Goal: Transaction & Acquisition: Obtain resource

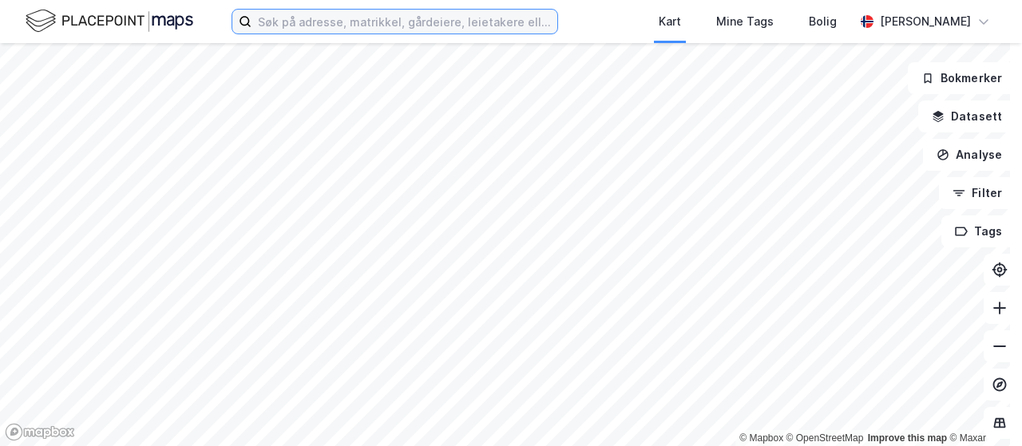
click at [440, 25] on input at bounding box center [404, 22] width 306 height 24
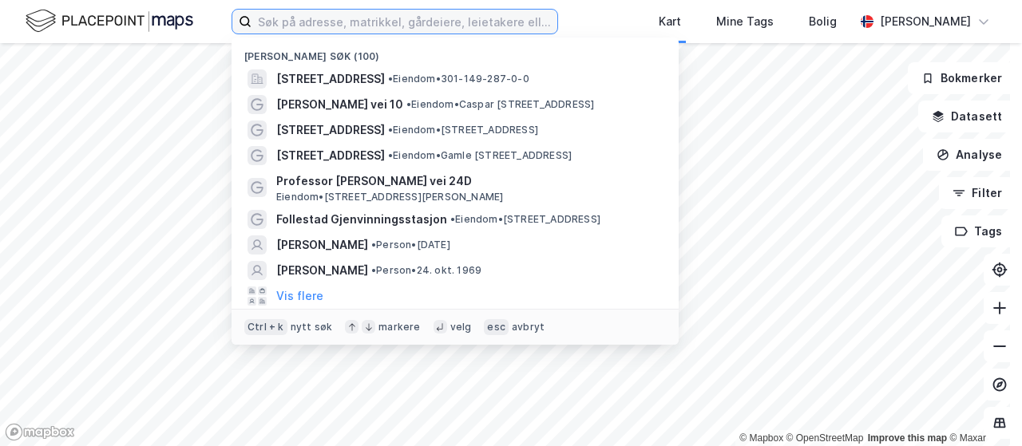
paste input "[PERSON_NAME]"
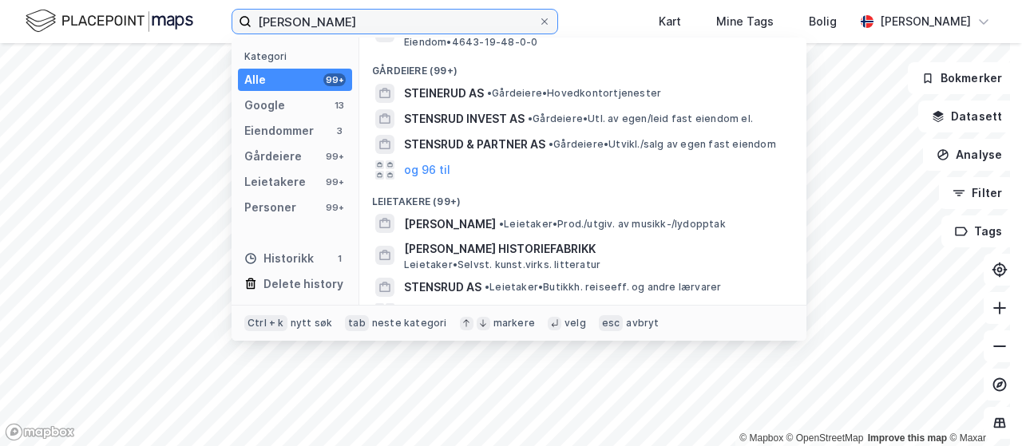
scroll to position [294, 0]
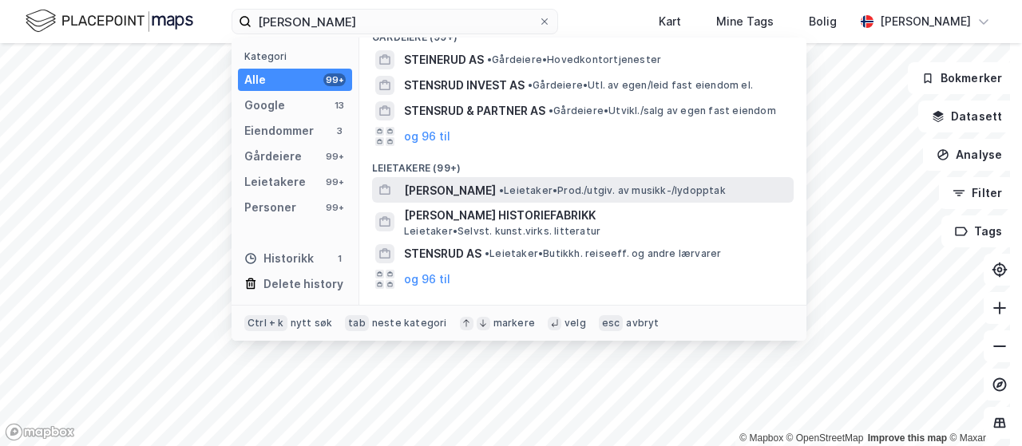
click at [453, 182] on span "[PERSON_NAME]" at bounding box center [450, 190] width 92 height 19
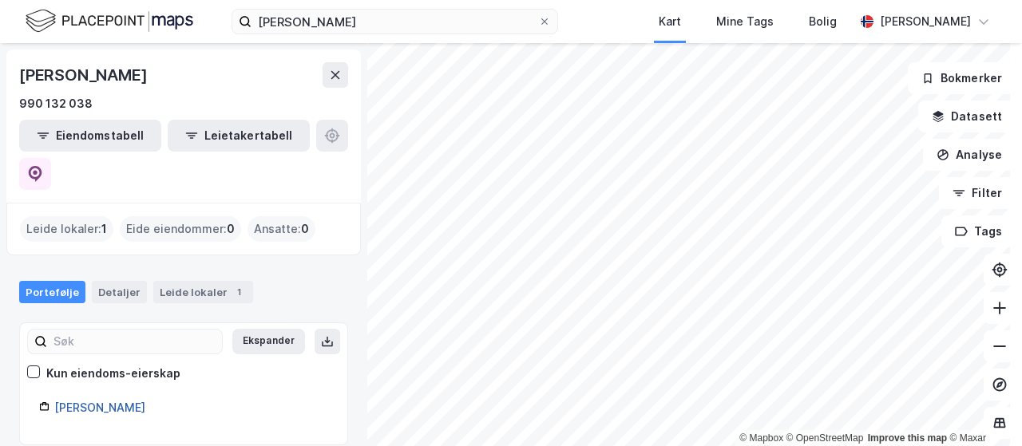
click at [96, 401] on link "[PERSON_NAME]" at bounding box center [99, 408] width 91 height 14
click at [101, 401] on link "[PERSON_NAME]" at bounding box center [99, 408] width 91 height 14
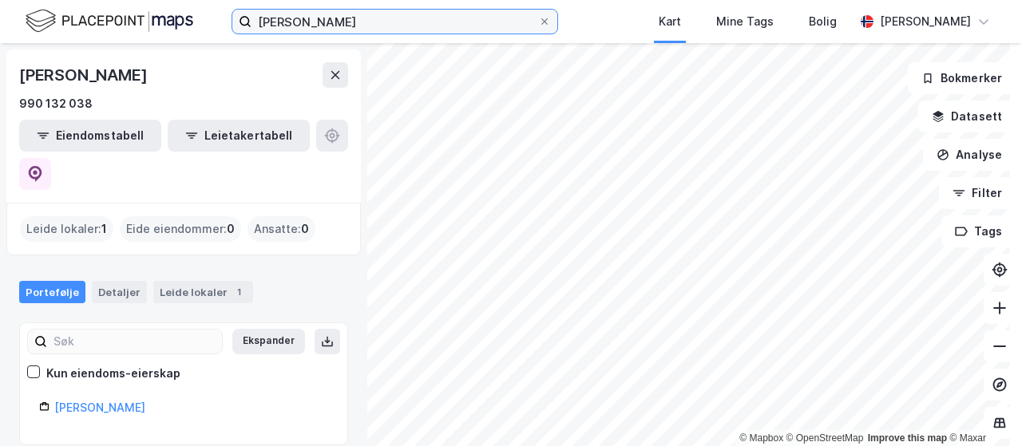
click at [329, 22] on input "[PERSON_NAME]" at bounding box center [394, 22] width 287 height 24
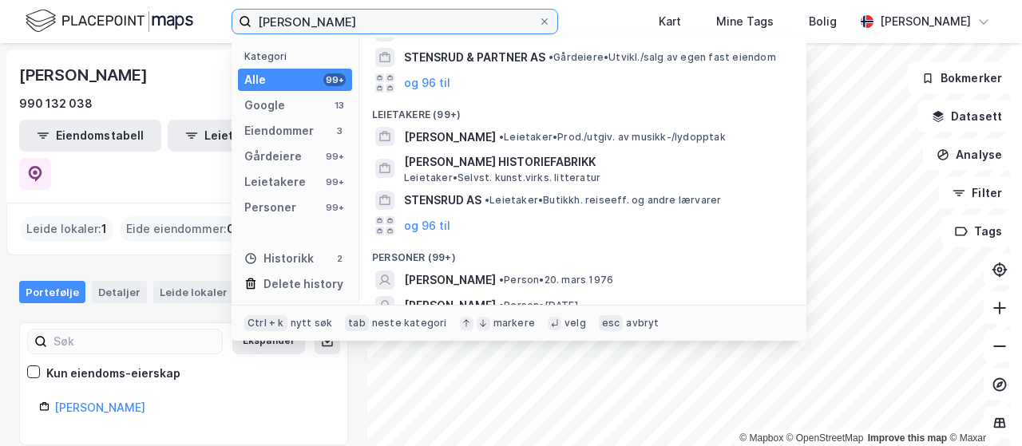
scroll to position [350, 0]
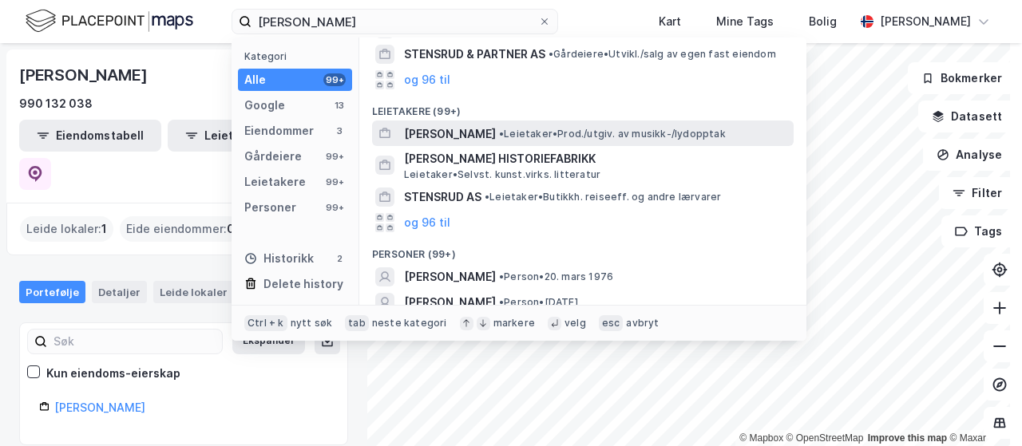
click at [445, 135] on span "[PERSON_NAME]" at bounding box center [450, 134] width 92 height 19
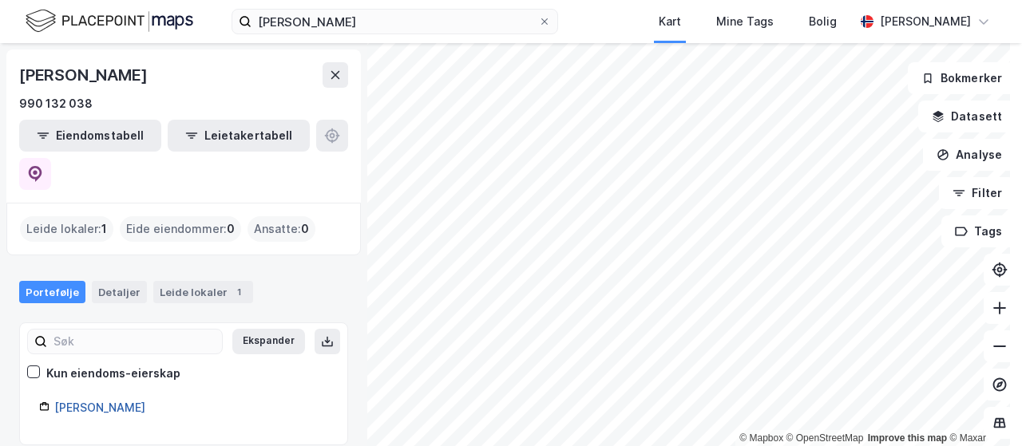
click at [107, 401] on link "[PERSON_NAME]" at bounding box center [99, 408] width 91 height 14
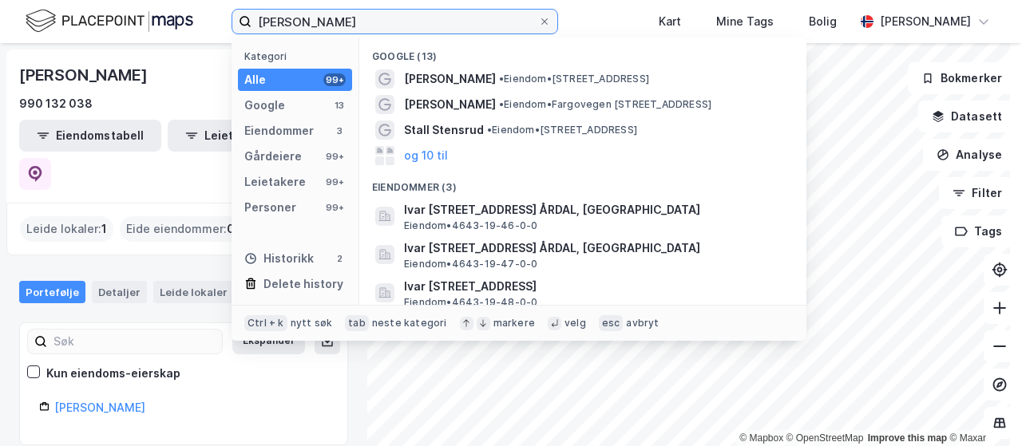
click at [334, 22] on input "[PERSON_NAME]" at bounding box center [394, 22] width 287 height 24
drag, startPoint x: 334, startPoint y: 22, endPoint x: 218, endPoint y: 10, distance: 117.2
click at [218, 10] on div "[PERSON_NAME] Kategori Alle 99+ Google 13 Eiendommer 3 Gårdeiere 99+ Leietakere…" at bounding box center [511, 21] width 1022 height 43
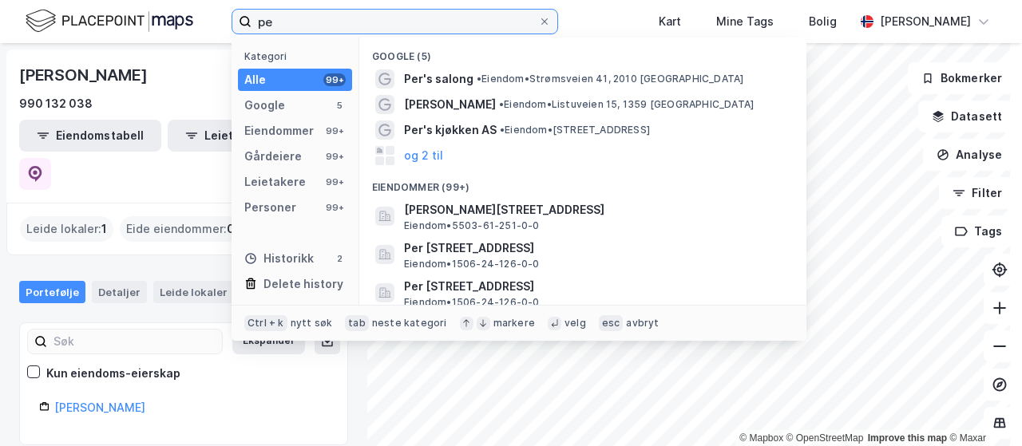
type input "p"
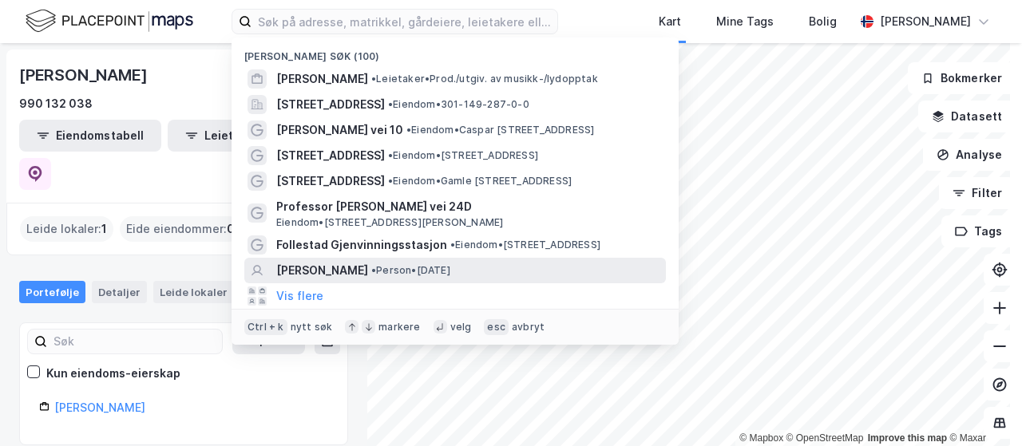
click at [322, 270] on span "[PERSON_NAME]" at bounding box center [322, 270] width 92 height 19
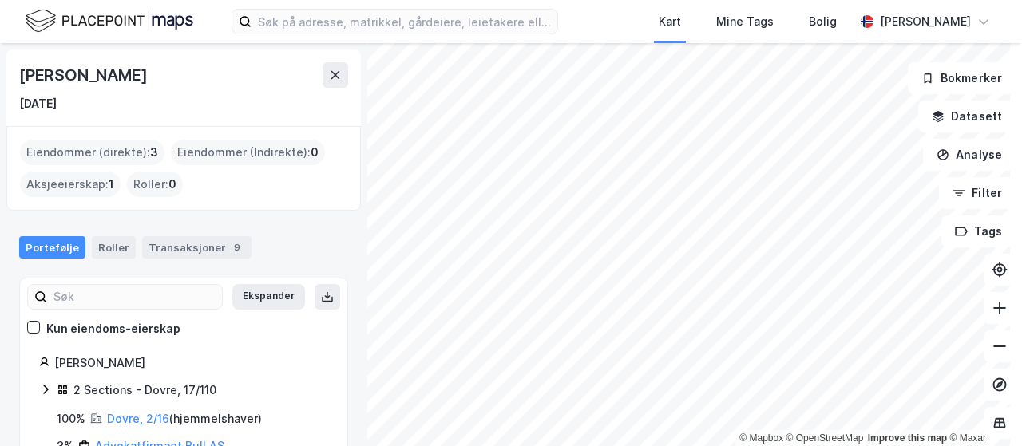
click at [611, 20] on div "Kart Mine Tags Bolig [PERSON_NAME]" at bounding box center [511, 21] width 1022 height 43
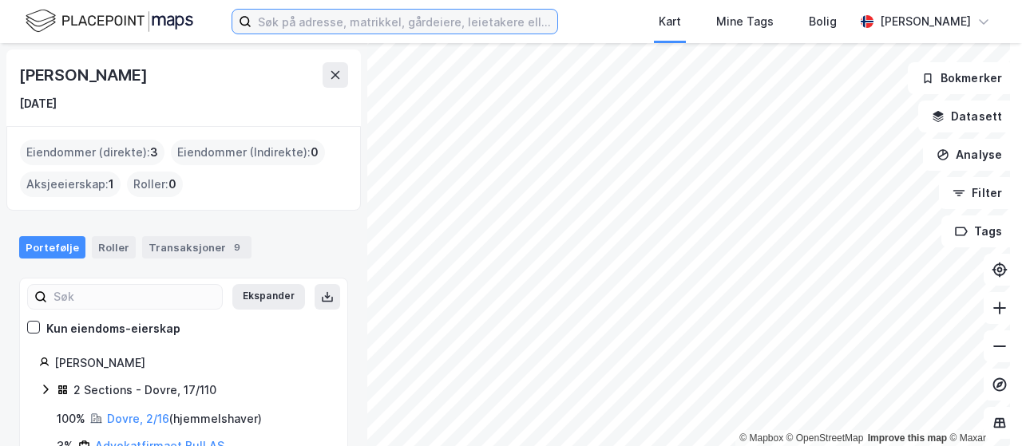
click at [534, 18] on input at bounding box center [404, 22] width 306 height 24
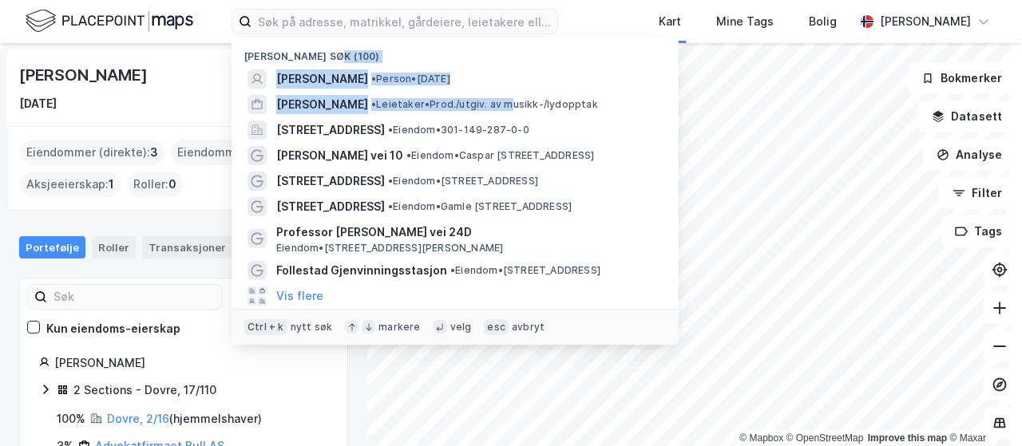
drag, startPoint x: 505, startPoint y: 105, endPoint x: 510, endPoint y: 47, distance: 57.7
click at [510, 47] on div "Nylige søk (100) [PERSON_NAME] • Person • [DATE] [PERSON_NAME] • Prod./utgiv. a…" at bounding box center [455, 191] width 447 height 307
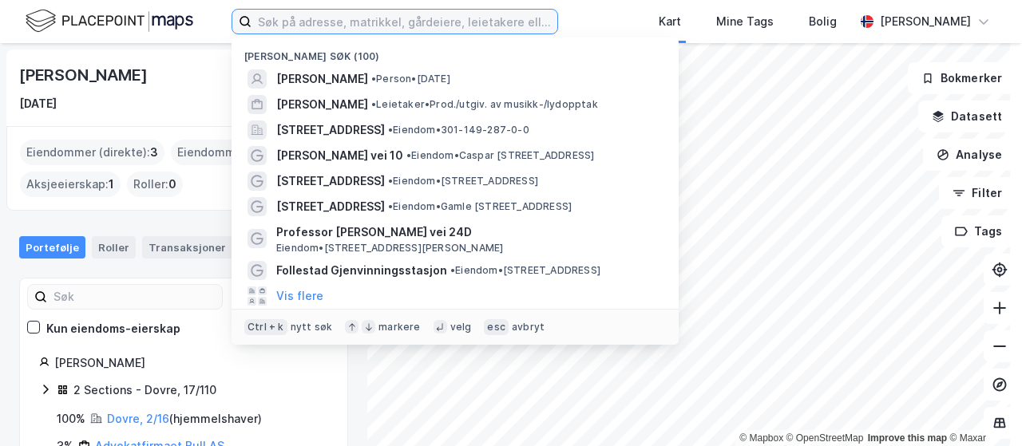
click at [469, 30] on input at bounding box center [404, 22] width 306 height 24
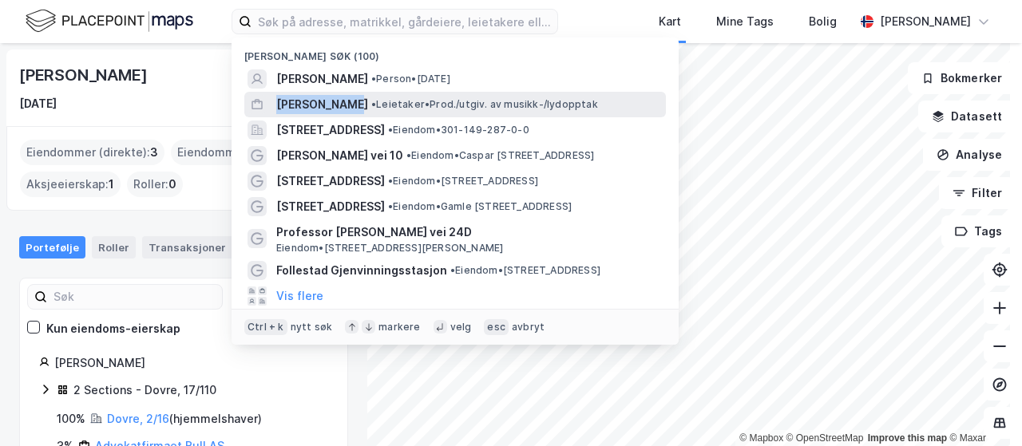
drag, startPoint x: 354, startPoint y: 101, endPoint x: 277, endPoint y: 101, distance: 77.4
click at [277, 101] on span "[PERSON_NAME]" at bounding box center [322, 104] width 92 height 19
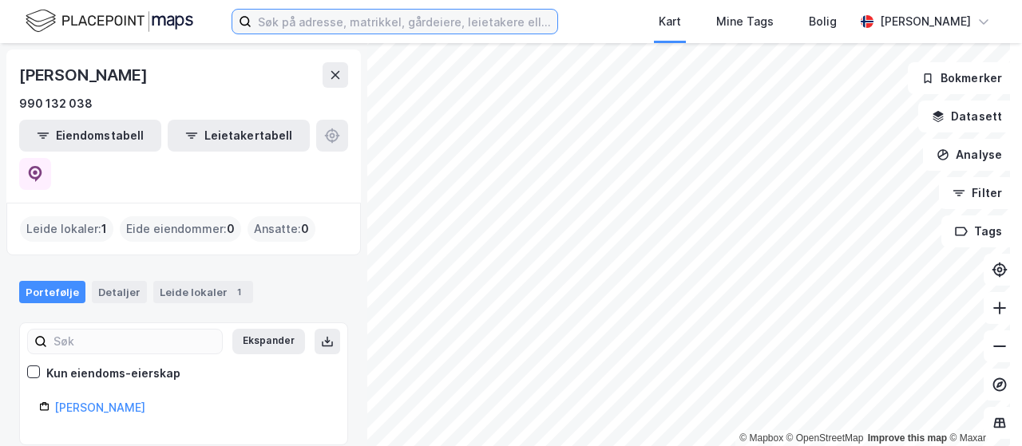
click at [435, 18] on input at bounding box center [404, 22] width 306 height 24
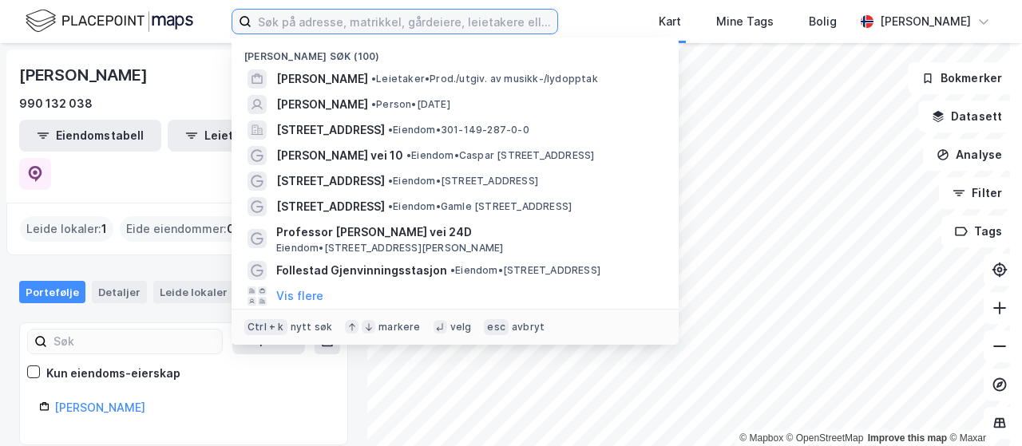
click at [348, 14] on input at bounding box center [404, 22] width 306 height 24
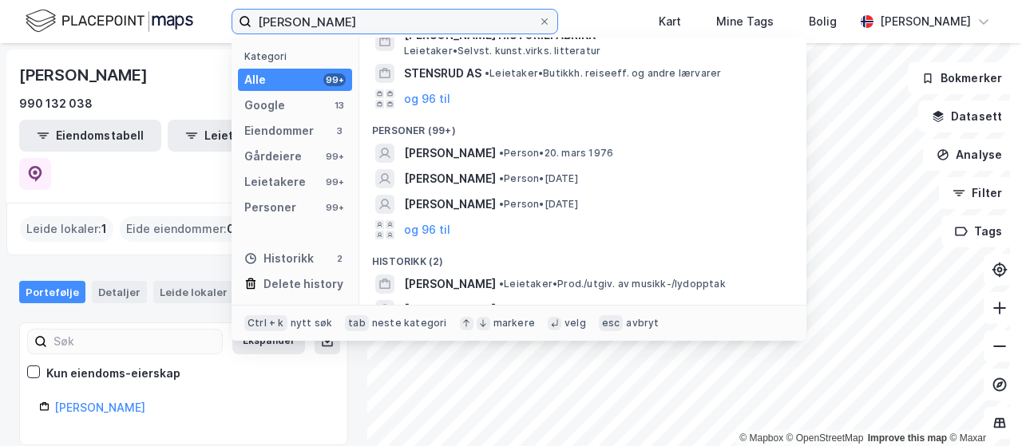
scroll to position [476, 0]
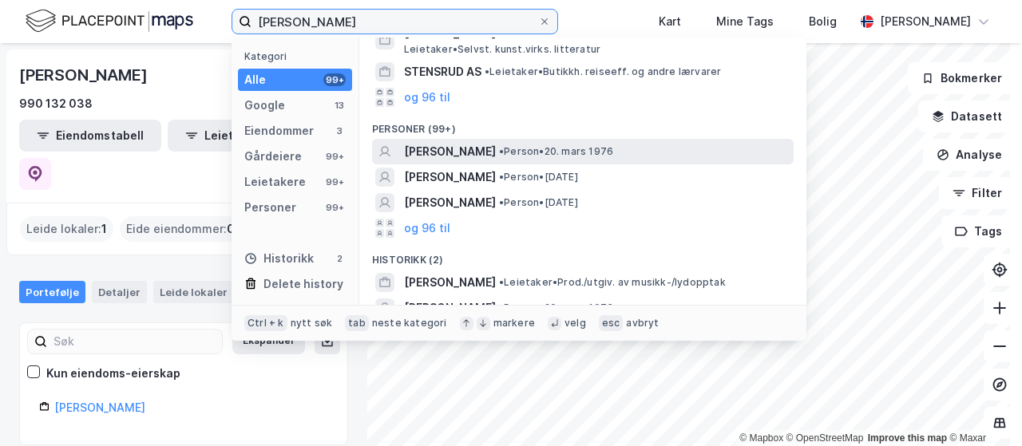
type input "[PERSON_NAME]"
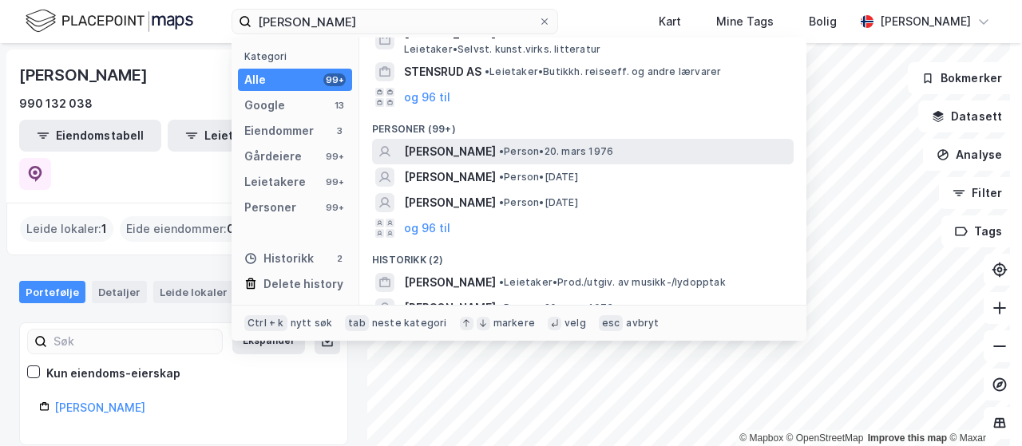
click at [470, 150] on span "[PERSON_NAME]" at bounding box center [450, 151] width 92 height 19
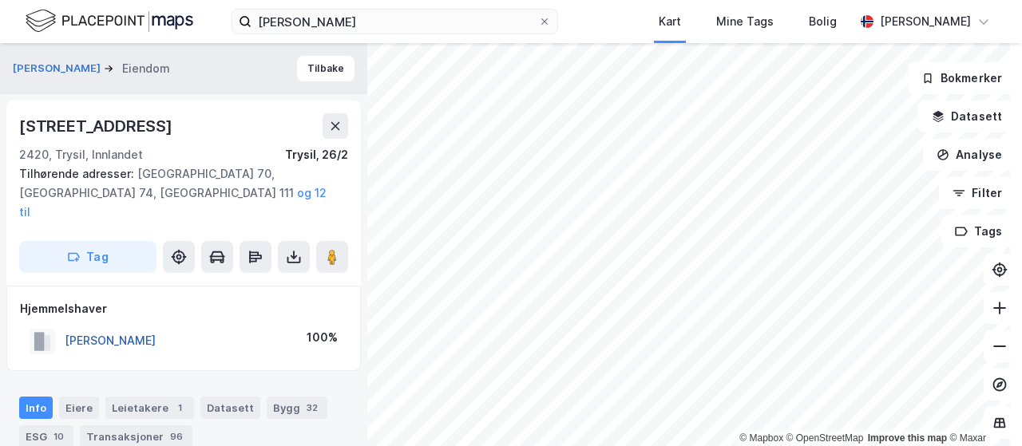
click at [0, 0] on button "[PERSON_NAME]" at bounding box center [0, 0] width 0 height 0
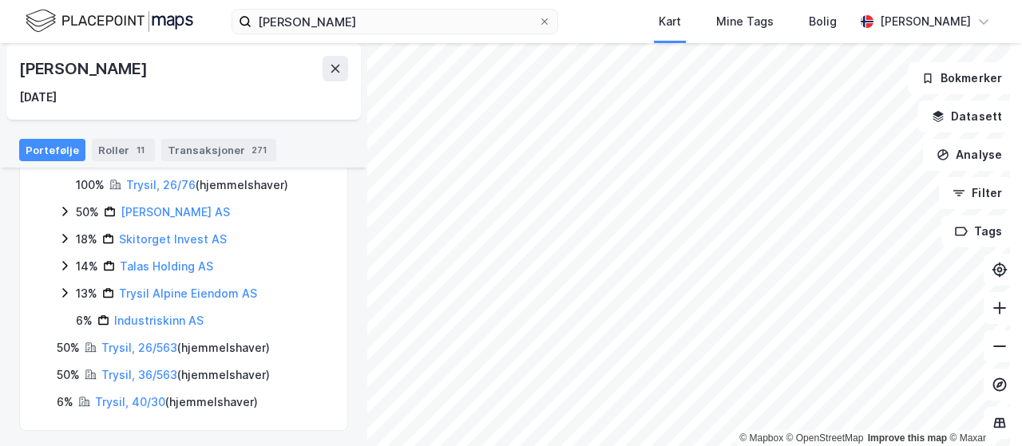
scroll to position [559, 0]
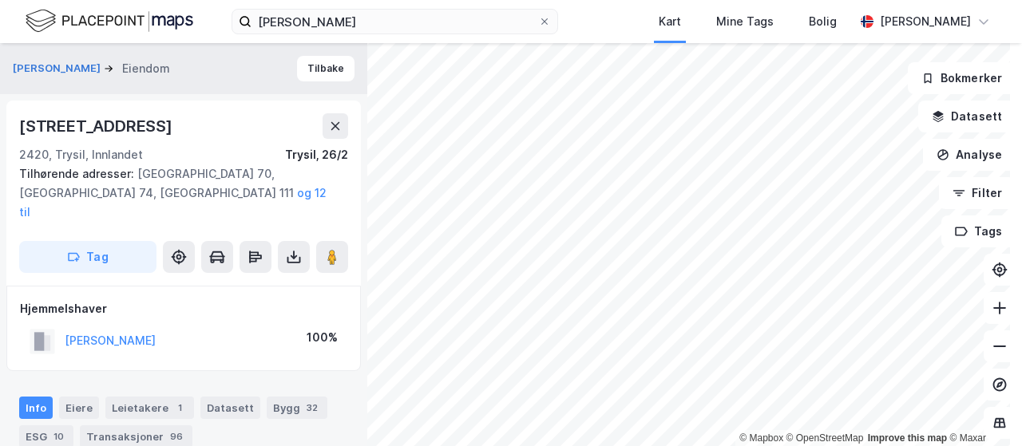
scroll to position [21, 0]
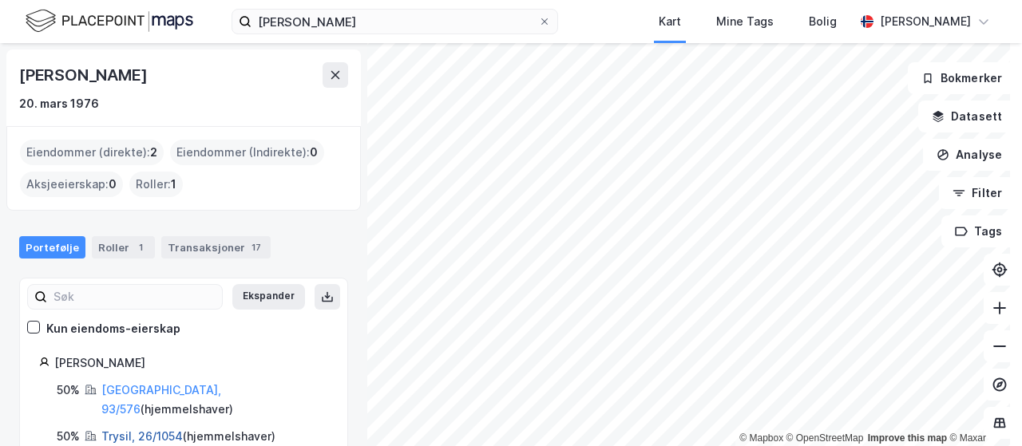
click at [141, 429] on link "Trysil, 26/1054" at bounding box center [141, 436] width 81 height 14
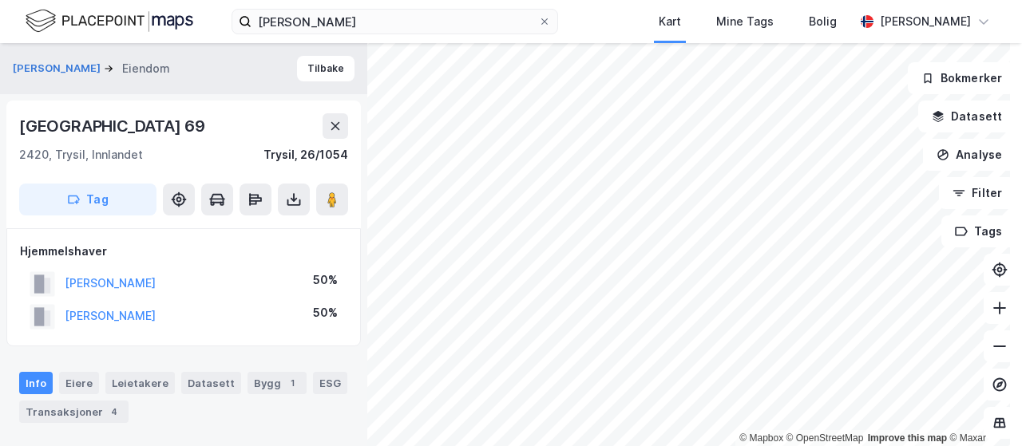
scroll to position [21, 0]
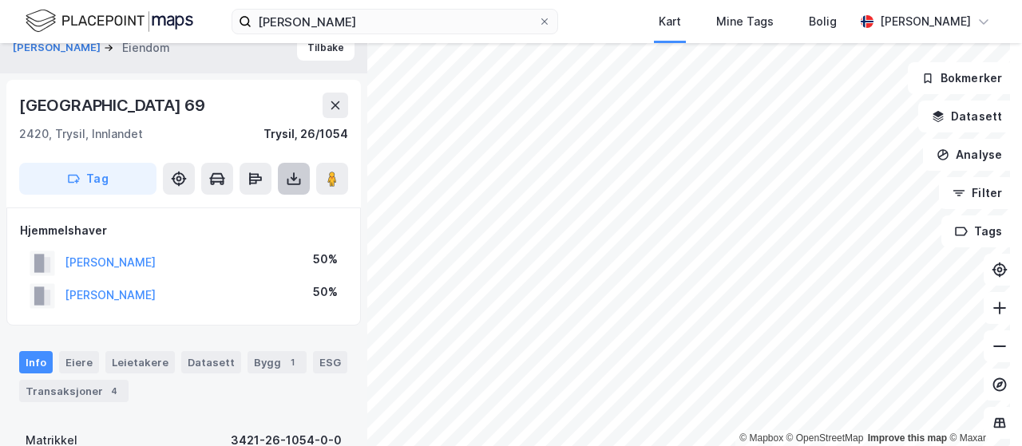
click at [297, 183] on icon at bounding box center [294, 179] width 16 height 16
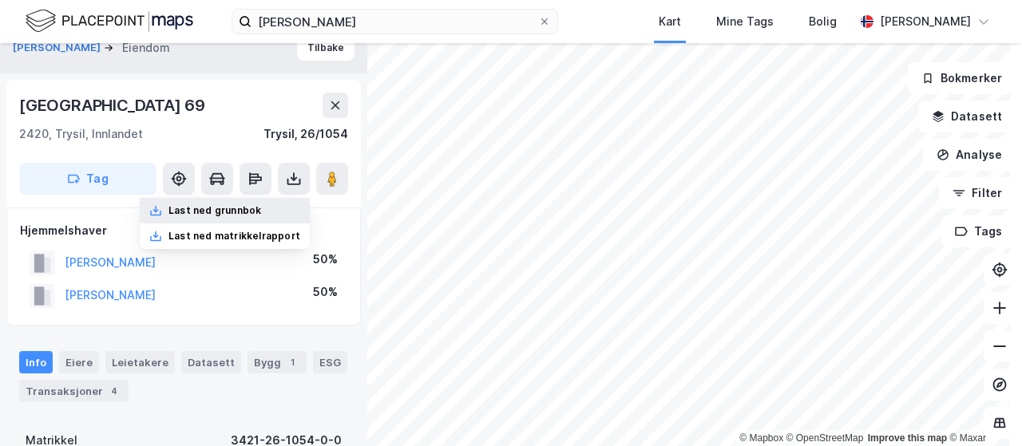
click at [223, 212] on div "Last ned grunnbok" at bounding box center [214, 210] width 93 height 13
